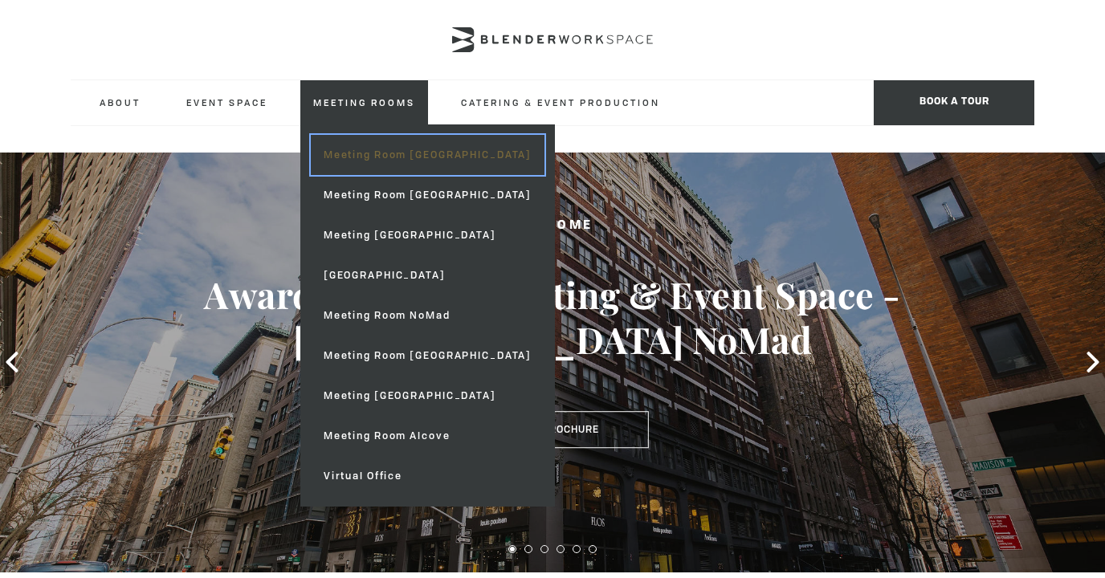
click at [361, 154] on link "Meeting Room [GEOGRAPHIC_DATA]" at bounding box center [428, 155] width 234 height 40
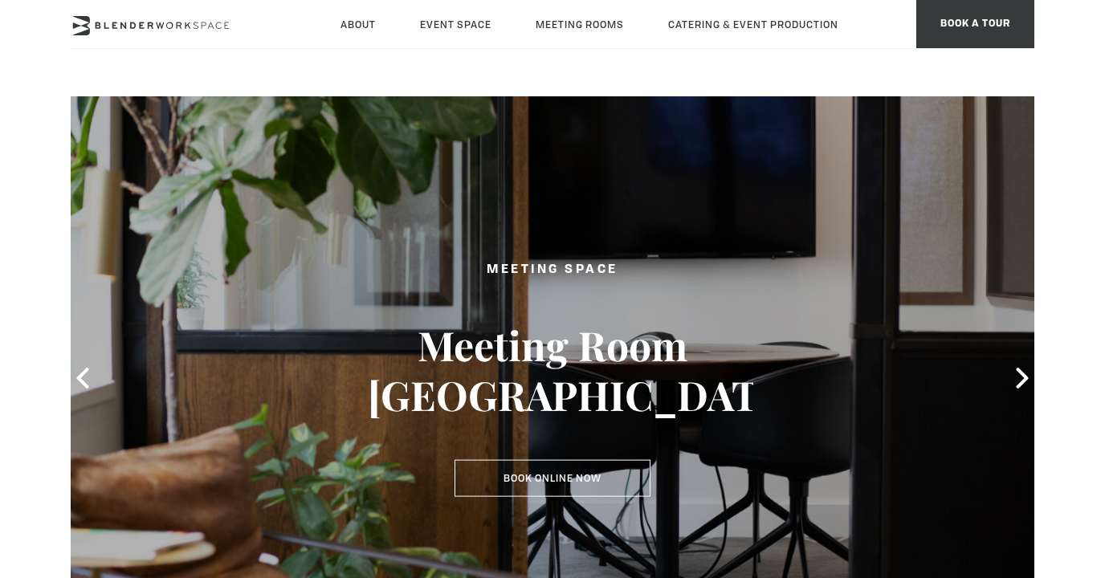
type div "[DATE]"
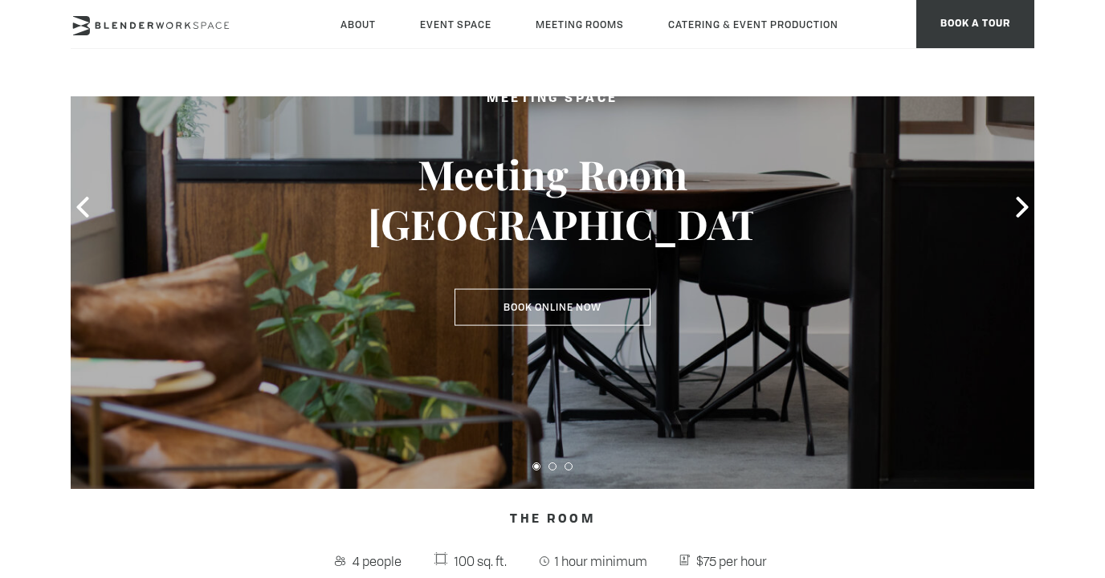
scroll to position [150, 0]
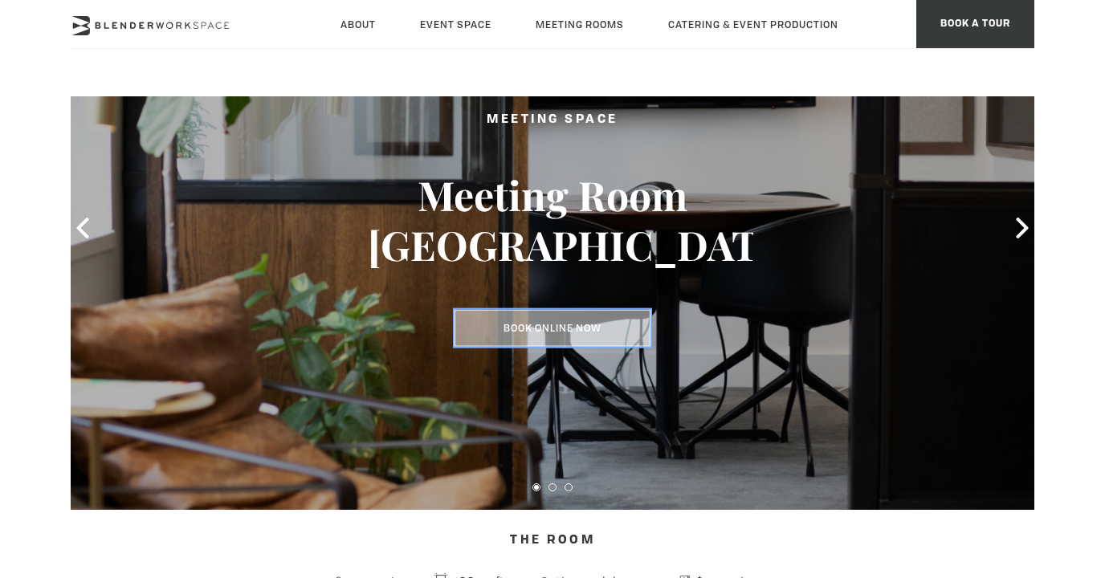
click at [550, 324] on link "Book Online Now" at bounding box center [552, 328] width 196 height 37
